Goal: Entertainment & Leisure: Consume media (video, audio)

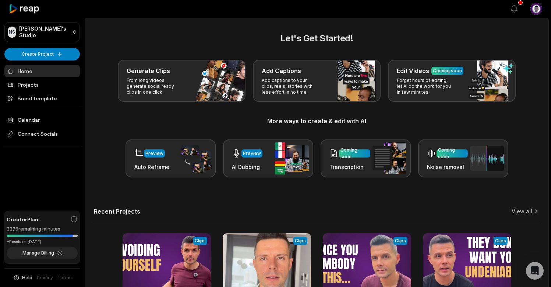
scroll to position [81, 0]
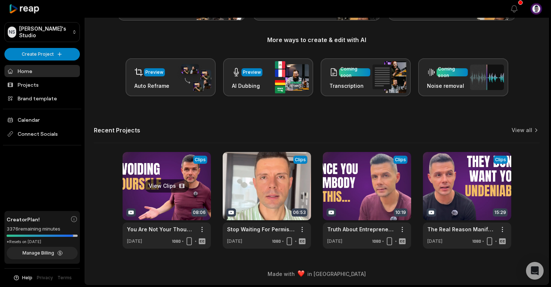
click at [165, 171] on link at bounding box center [167, 200] width 88 height 97
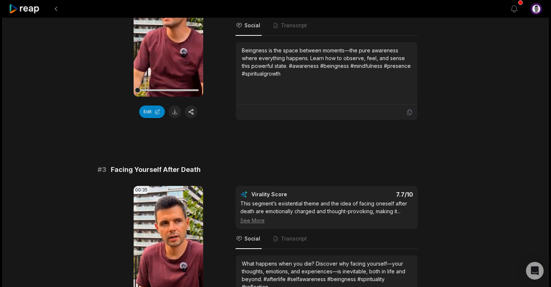
scroll to position [431, 0]
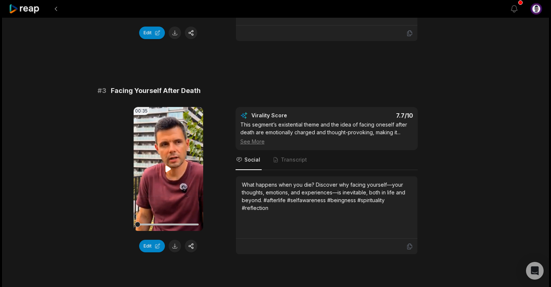
click at [168, 172] on icon at bounding box center [169, 168] width 6 height 6
click at [168, 173] on icon at bounding box center [168, 168] width 9 height 9
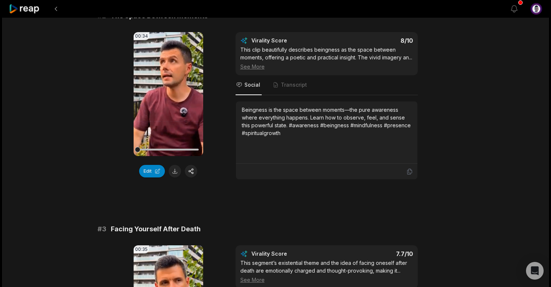
scroll to position [265, 0]
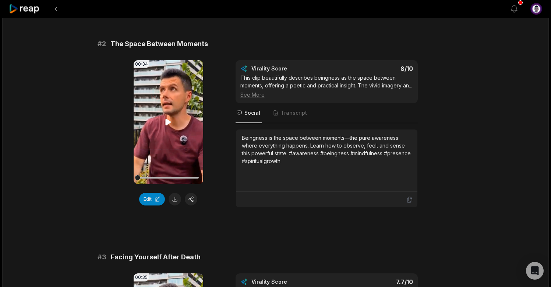
click at [168, 121] on icon at bounding box center [169, 122] width 6 height 6
click at [168, 121] on icon at bounding box center [168, 121] width 9 height 9
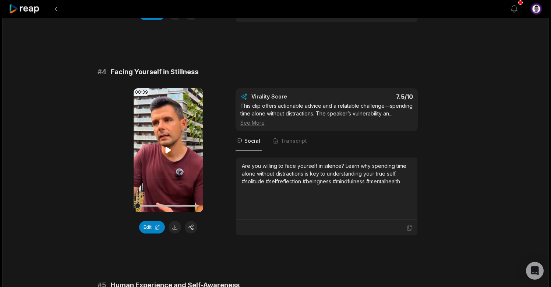
scroll to position [674, 0]
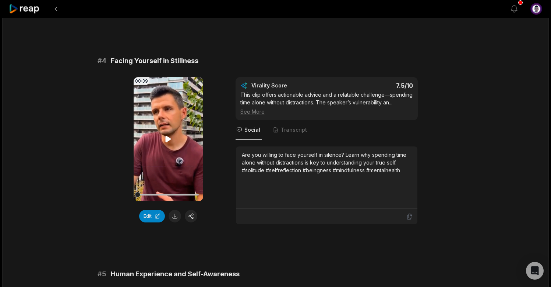
click at [169, 142] on icon at bounding box center [169, 139] width 6 height 6
click at [169, 143] on icon at bounding box center [168, 138] width 9 height 9
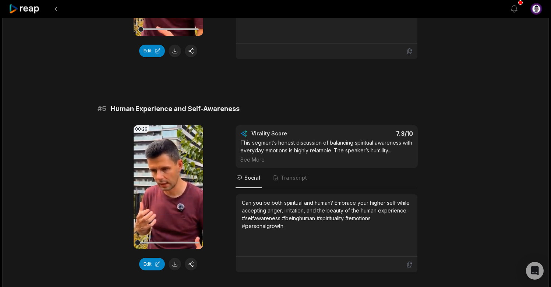
scroll to position [855, 0]
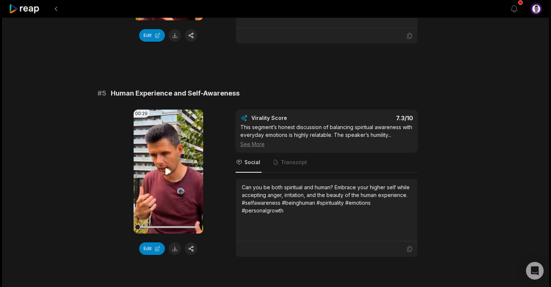
click at [168, 174] on icon at bounding box center [169, 171] width 6 height 6
click at [168, 176] on icon at bounding box center [168, 171] width 9 height 9
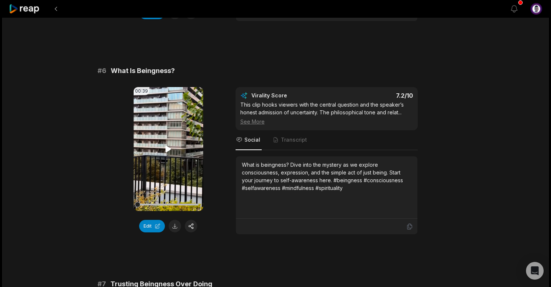
scroll to position [1099, 0]
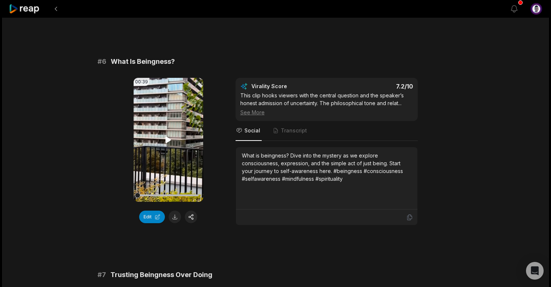
click at [169, 143] on icon at bounding box center [169, 139] width 6 height 6
click at [169, 144] on icon at bounding box center [168, 139] width 9 height 9
click at [168, 143] on icon at bounding box center [169, 139] width 6 height 6
